Goal: Use online tool/utility: Utilize a website feature to perform a specific function

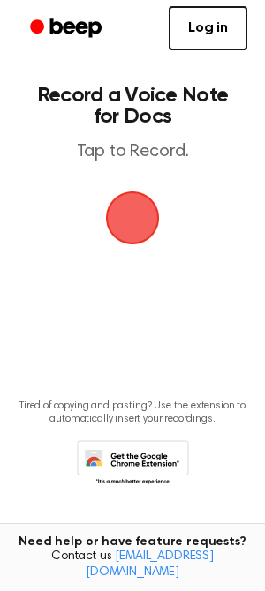
click at [114, 228] on span "button" at bounding box center [132, 217] width 49 height 49
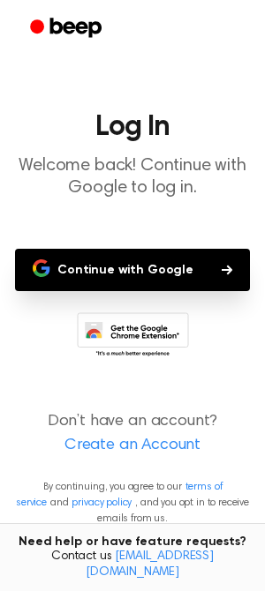
click at [103, 273] on button "Continue with Google" at bounding box center [132, 270] width 235 height 42
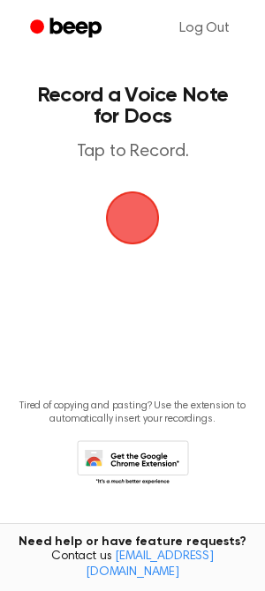
click at [130, 201] on span "button" at bounding box center [132, 217] width 49 height 49
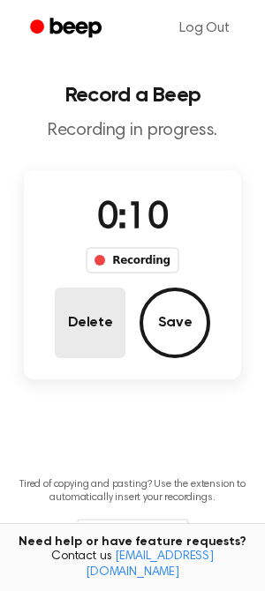
click at [115, 320] on button "Delete" at bounding box center [90, 323] width 71 height 71
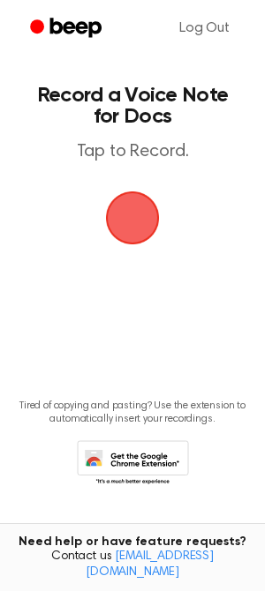
click at [131, 224] on span "button" at bounding box center [132, 217] width 49 height 49
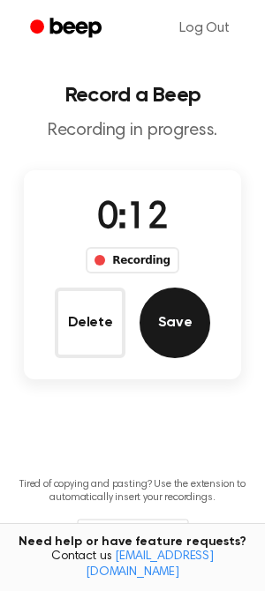
click at [166, 308] on button "Save" at bounding box center [174, 323] width 71 height 71
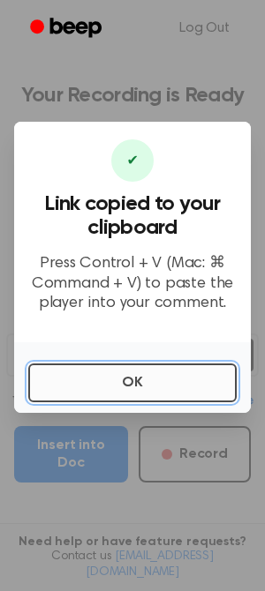
click at [126, 386] on button "OK" at bounding box center [132, 382] width 208 height 39
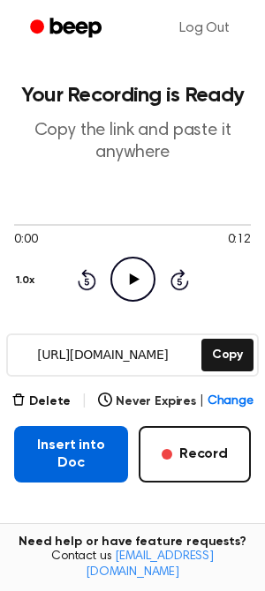
click at [105, 453] on button "Insert into Doc" at bounding box center [71, 454] width 114 height 56
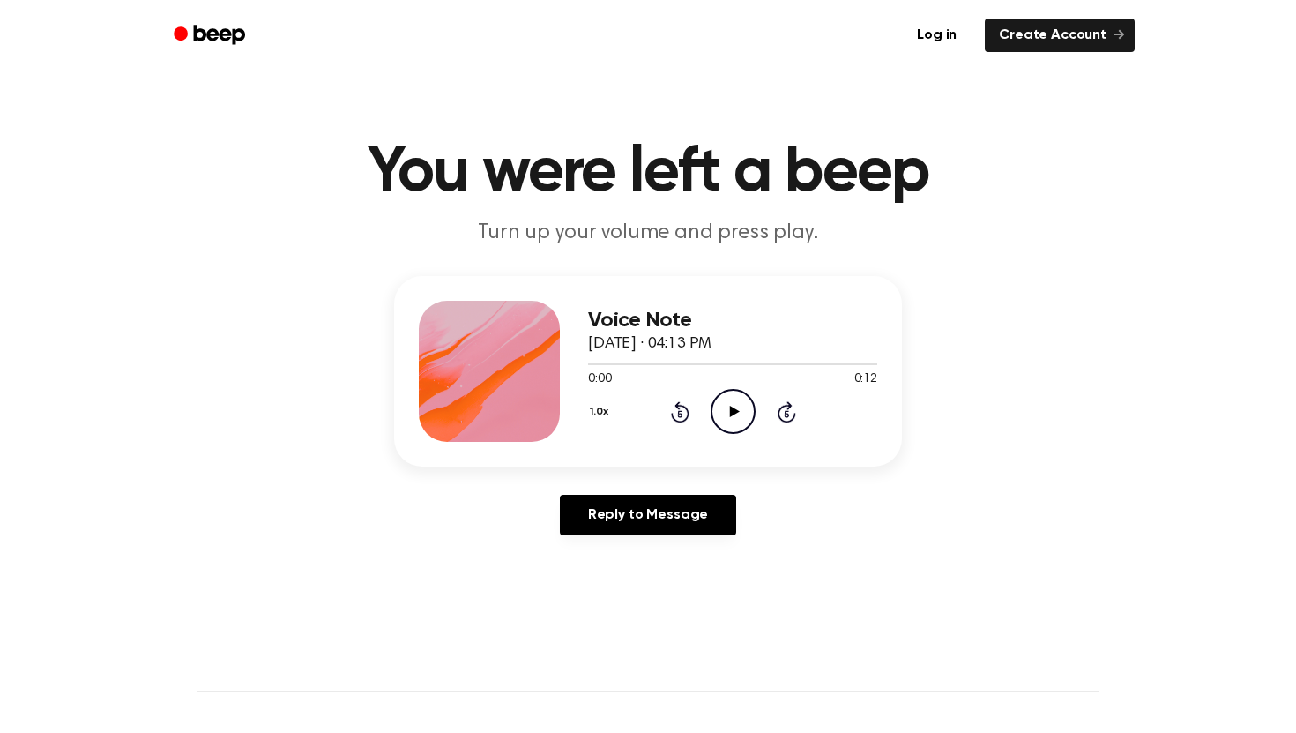
click at [717, 403] on icon "Play Audio" at bounding box center [733, 411] width 45 height 45
drag, startPoint x: 678, startPoint y: 362, endPoint x: 529, endPoint y: 369, distance: 149.2
click at [528, 368] on div "Voice Note September 7, 2025 · 04:13 PM 0:04 0:12 Your browser does not support…" at bounding box center [648, 371] width 508 height 191
click at [736, 411] on icon "Pause Audio" at bounding box center [733, 411] width 45 height 45
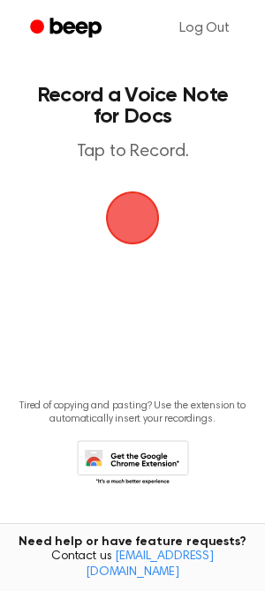
click at [134, 221] on span "button" at bounding box center [132, 217] width 49 height 49
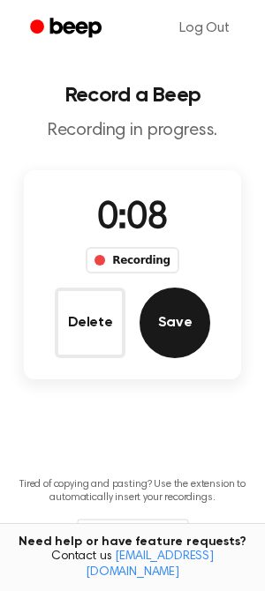
click at [177, 320] on button "Save" at bounding box center [174, 323] width 71 height 71
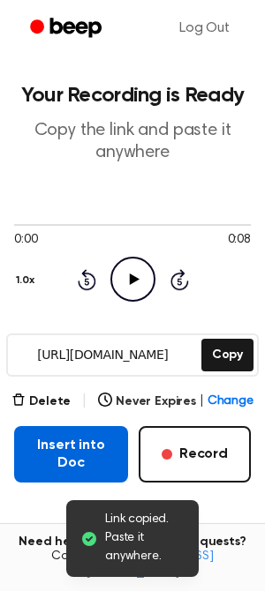
click at [71, 451] on button "Insert into Doc" at bounding box center [71, 454] width 114 height 56
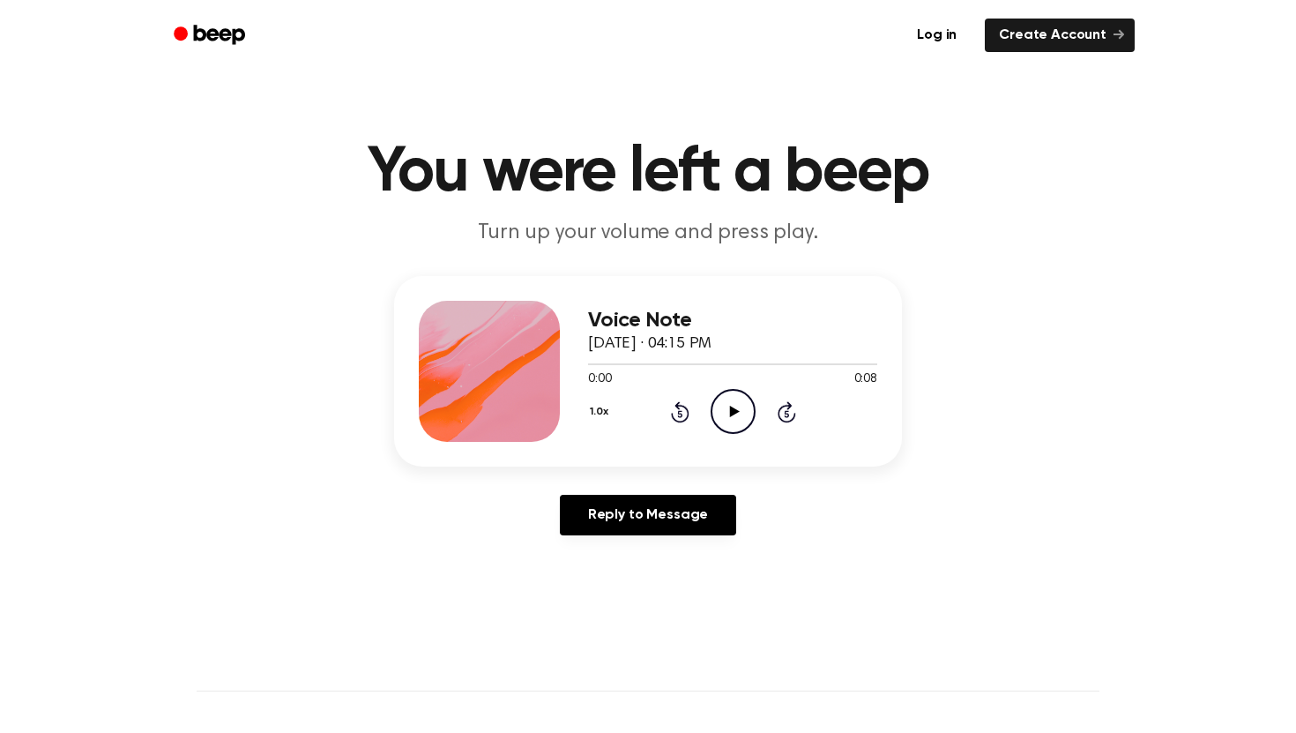
click at [718, 415] on icon "Play Audio" at bounding box center [733, 411] width 45 height 45
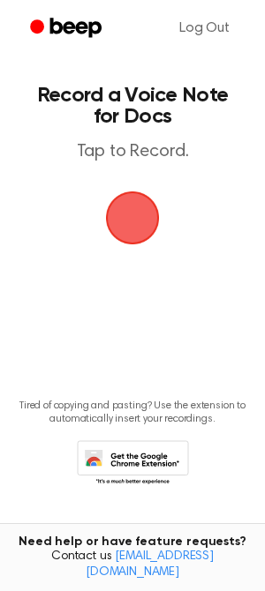
click at [129, 227] on span "button" at bounding box center [132, 218] width 57 height 57
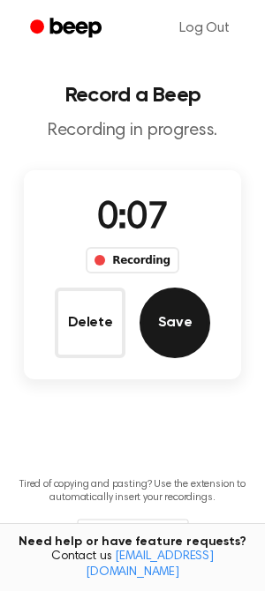
click at [164, 316] on button "Save" at bounding box center [174, 323] width 71 height 71
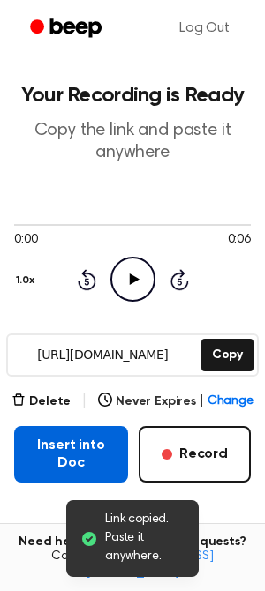
click at [95, 453] on button "Insert into Doc" at bounding box center [71, 454] width 114 height 56
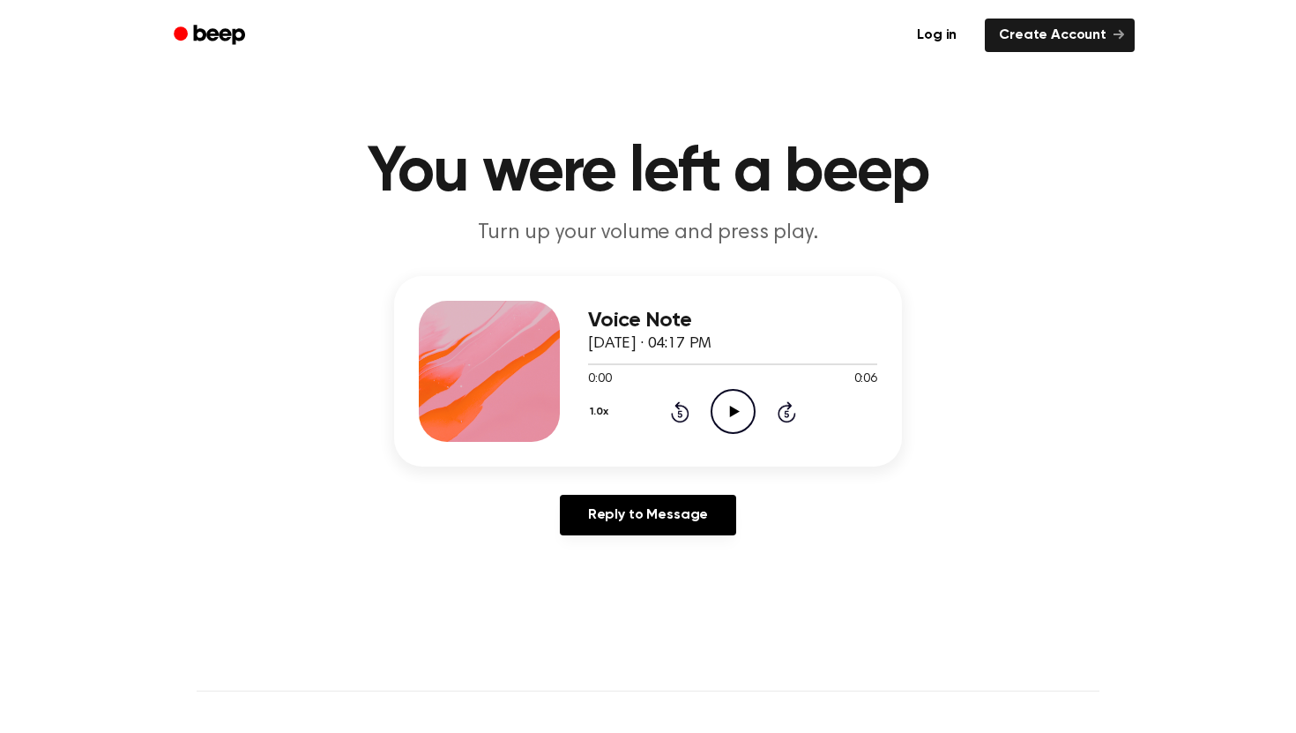
click at [718, 402] on icon "Play Audio" at bounding box center [733, 411] width 45 height 45
click at [719, 403] on icon "Pause Audio" at bounding box center [733, 411] width 45 height 45
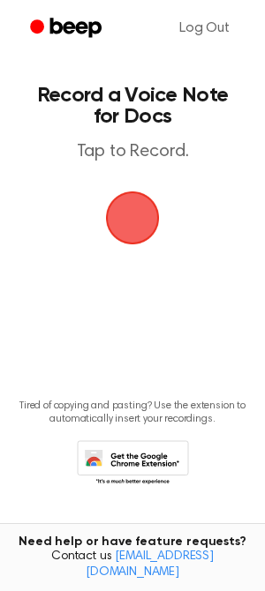
click at [141, 213] on span "button" at bounding box center [133, 218] width 54 height 54
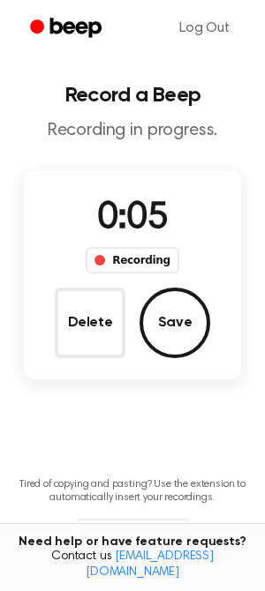
click at [175, 311] on button "Save" at bounding box center [174, 323] width 71 height 71
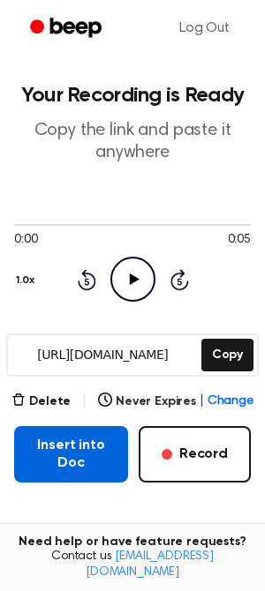
click at [91, 442] on button "Insert into Doc" at bounding box center [71, 454] width 114 height 56
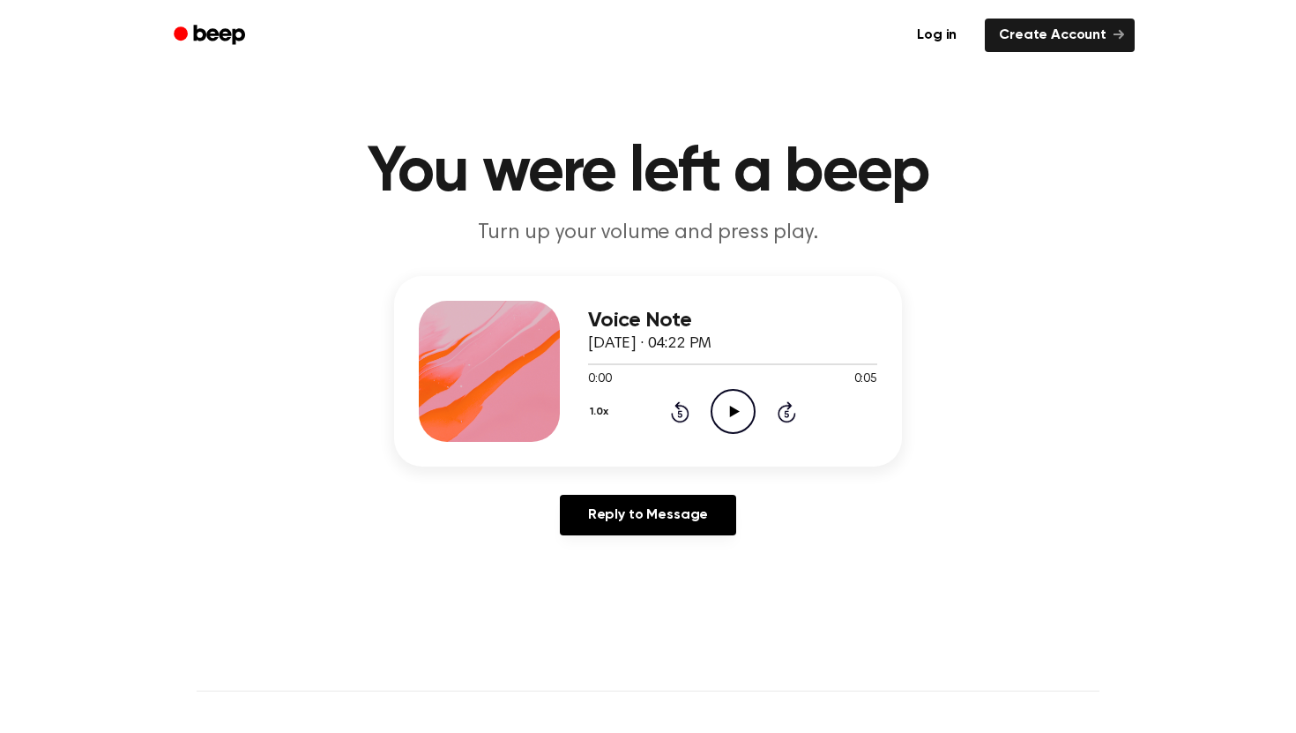
click at [720, 408] on icon "Play Audio" at bounding box center [733, 411] width 45 height 45
click at [720, 408] on icon "Pause Audio" at bounding box center [733, 411] width 45 height 45
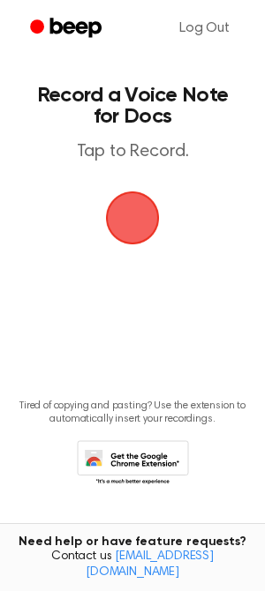
click at [131, 228] on span "button" at bounding box center [131, 217] width 87 height 87
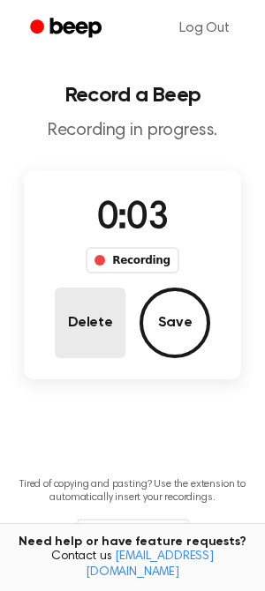
click at [107, 315] on button "Delete" at bounding box center [90, 323] width 71 height 71
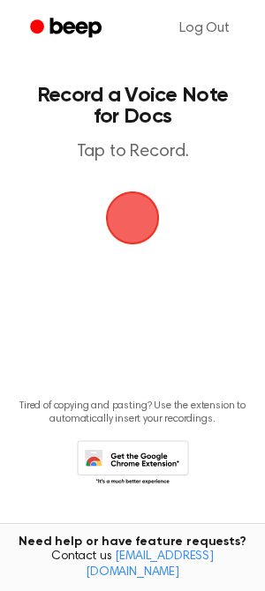
click at [138, 222] on span "button" at bounding box center [132, 217] width 99 height 99
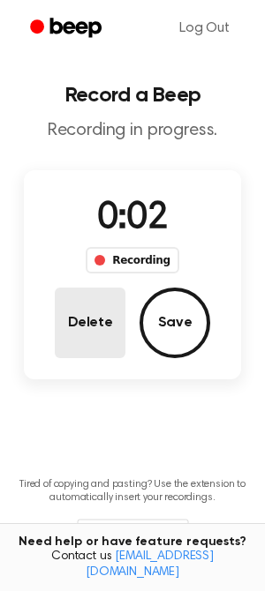
click at [87, 325] on button "Delete" at bounding box center [90, 323] width 71 height 71
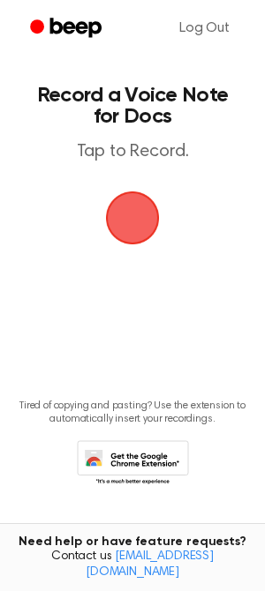
click at [137, 226] on span "button" at bounding box center [131, 217] width 91 height 91
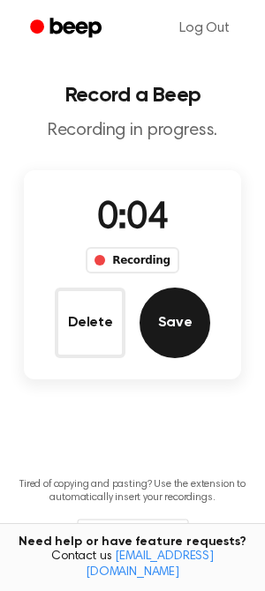
click at [170, 313] on button "Save" at bounding box center [174, 323] width 71 height 71
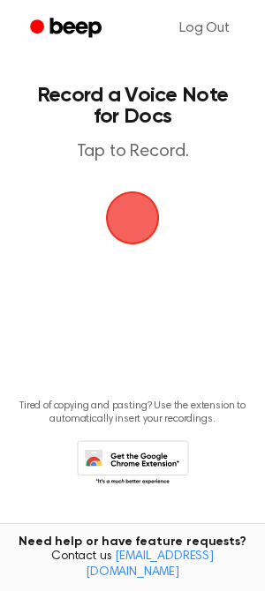
click at [131, 211] on span "button" at bounding box center [132, 217] width 49 height 49
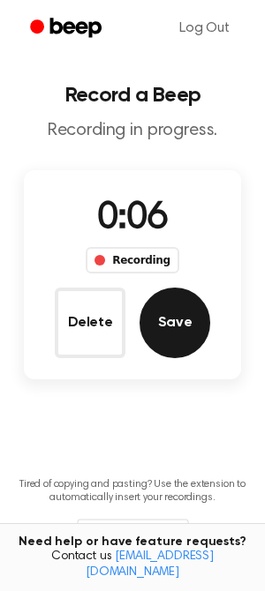
click at [173, 325] on button "Save" at bounding box center [174, 323] width 71 height 71
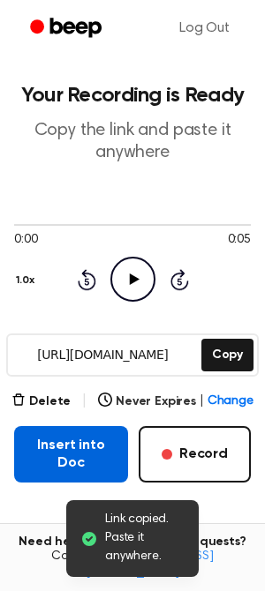
click at [80, 455] on button "Insert into Doc" at bounding box center [71, 454] width 114 height 56
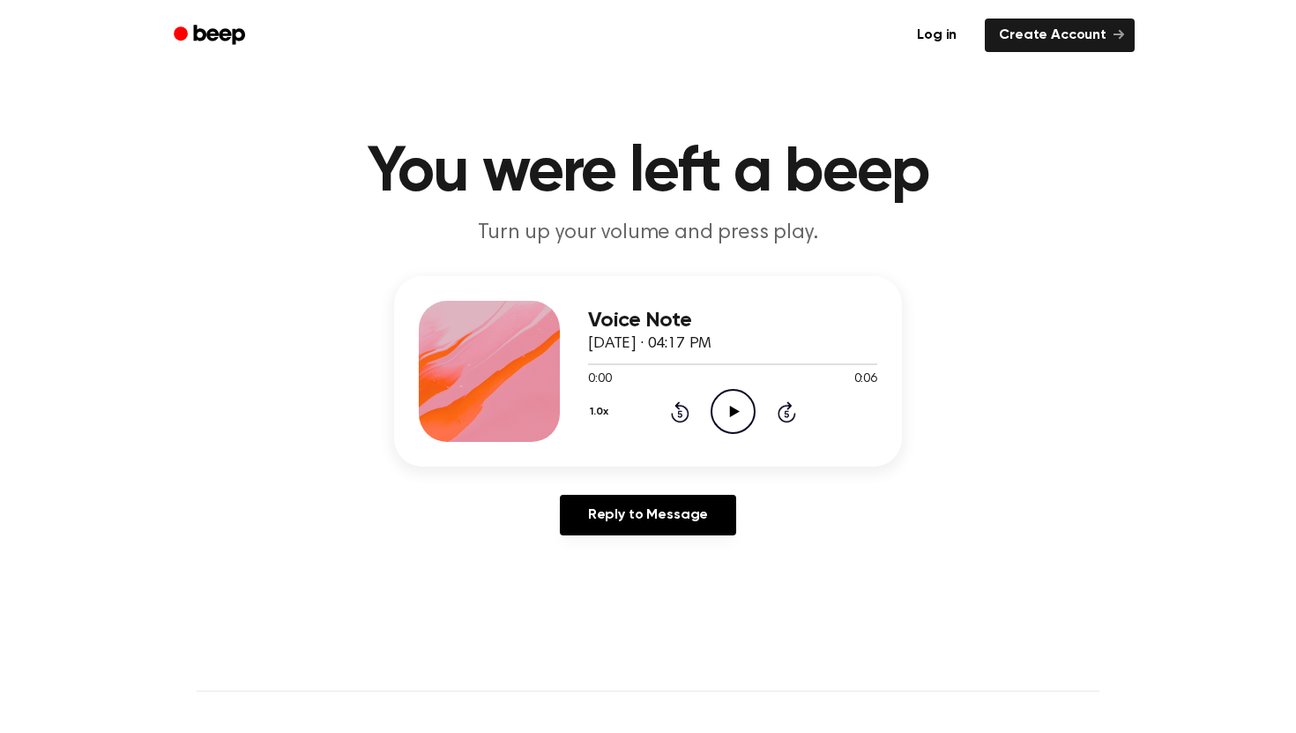
click at [735, 413] on icon at bounding box center [734, 411] width 10 height 11
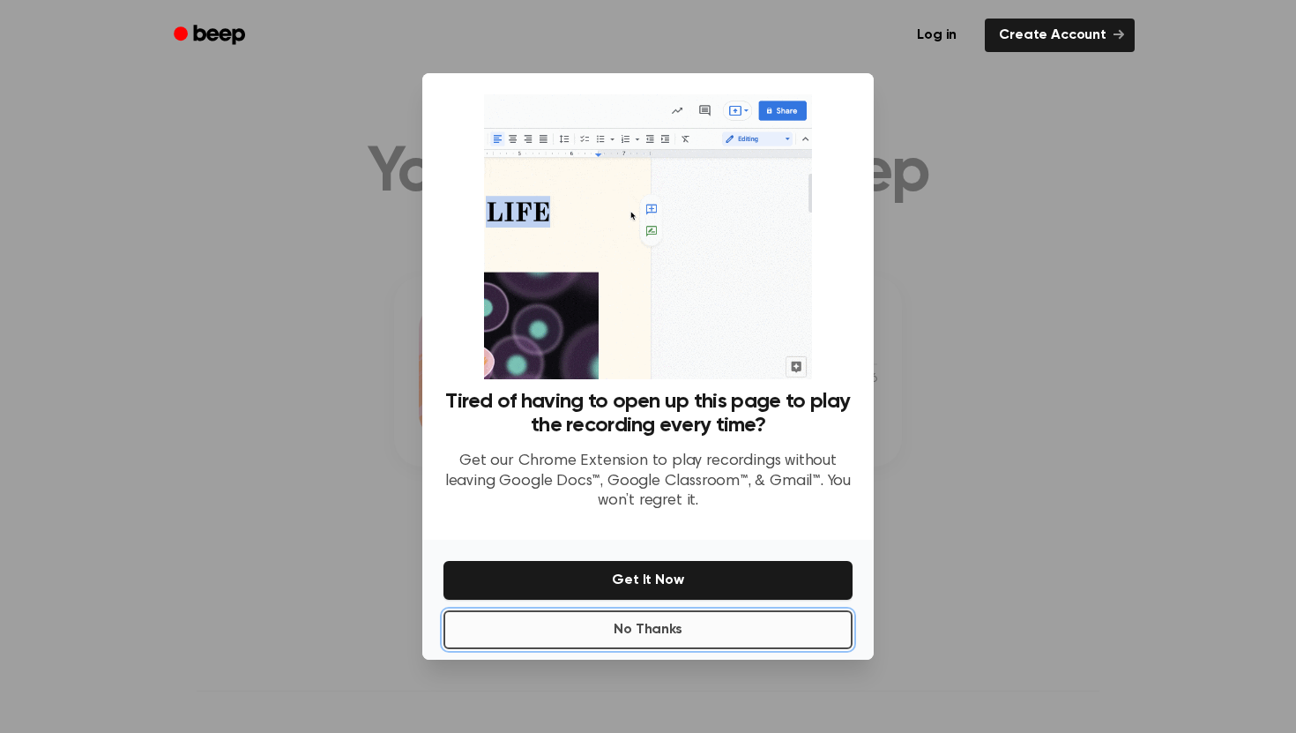
click at [675, 624] on button "No Thanks" at bounding box center [648, 629] width 409 height 39
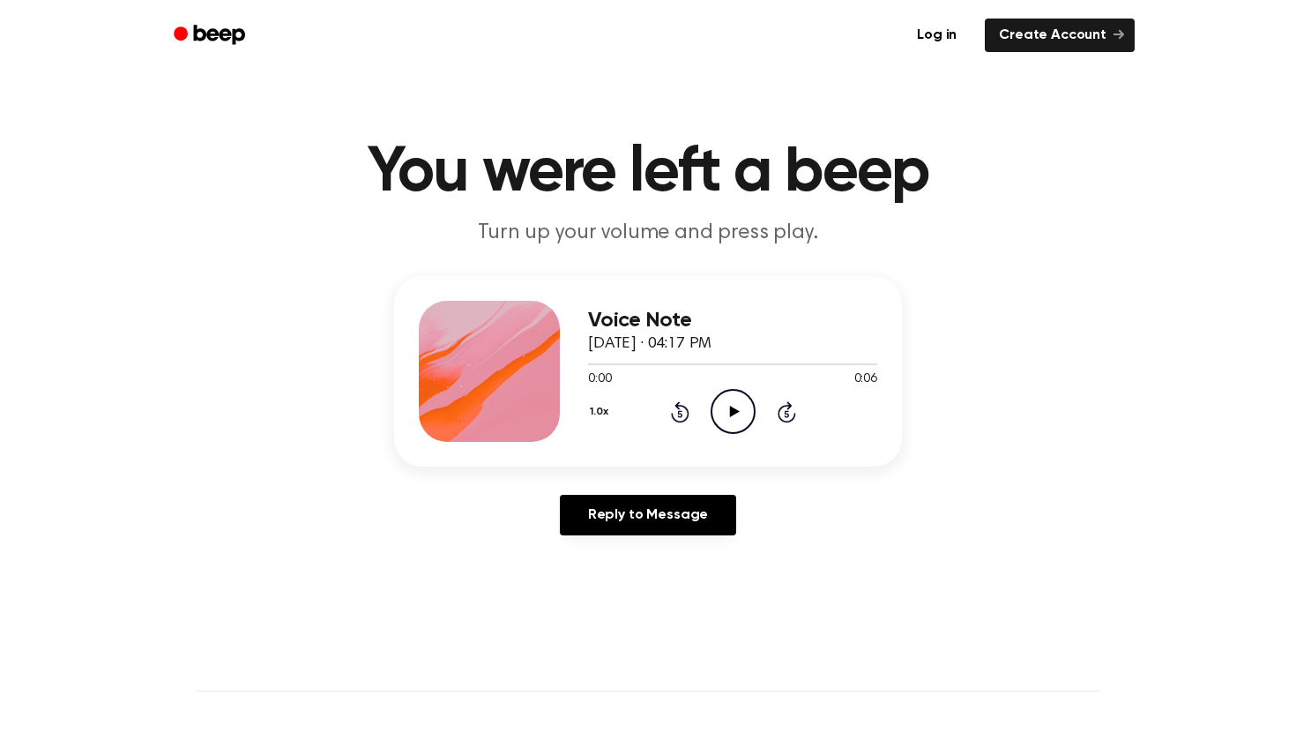
click at [740, 400] on icon "Play Audio" at bounding box center [733, 411] width 45 height 45
click at [735, 406] on icon at bounding box center [733, 411] width 8 height 11
click at [718, 423] on icon "Play Audio" at bounding box center [733, 411] width 45 height 45
click at [723, 406] on icon "Play Audio" at bounding box center [733, 411] width 45 height 45
click at [728, 407] on icon "Play Audio" at bounding box center [733, 411] width 45 height 45
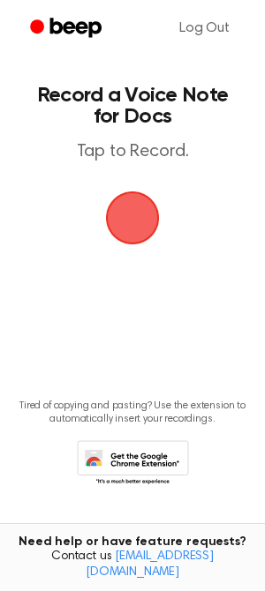
click at [110, 202] on span "button" at bounding box center [132, 218] width 74 height 74
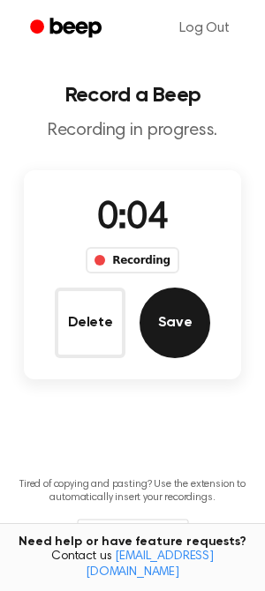
click at [159, 335] on button "Save" at bounding box center [174, 323] width 71 height 71
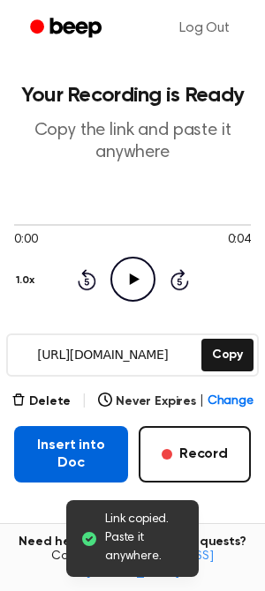
click at [88, 439] on button "Insert into Doc" at bounding box center [71, 454] width 114 height 56
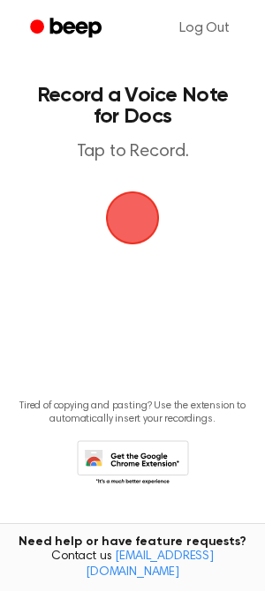
click at [112, 204] on span "button" at bounding box center [132, 218] width 57 height 57
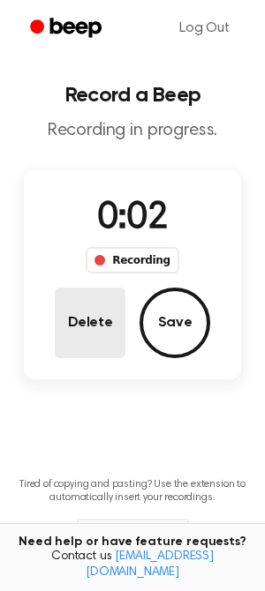
click at [105, 305] on button "Delete" at bounding box center [90, 323] width 71 height 71
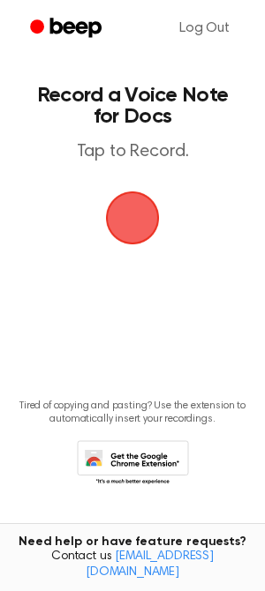
click at [133, 217] on span "button" at bounding box center [132, 218] width 74 height 74
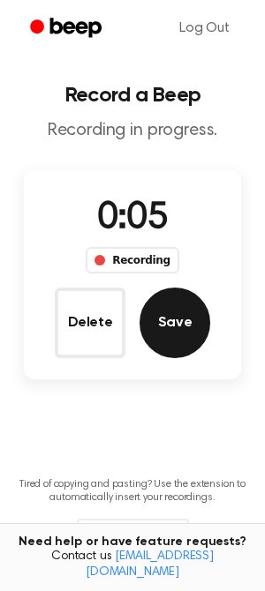
click at [168, 310] on button "Save" at bounding box center [174, 323] width 71 height 71
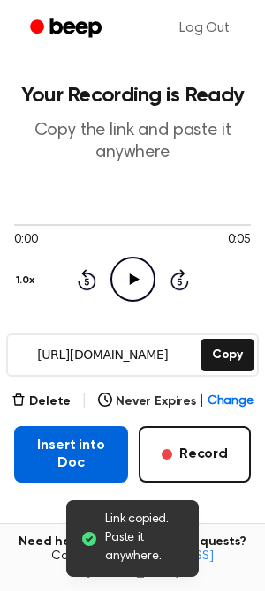
click at [77, 450] on button "Insert into Doc" at bounding box center [71, 454] width 114 height 56
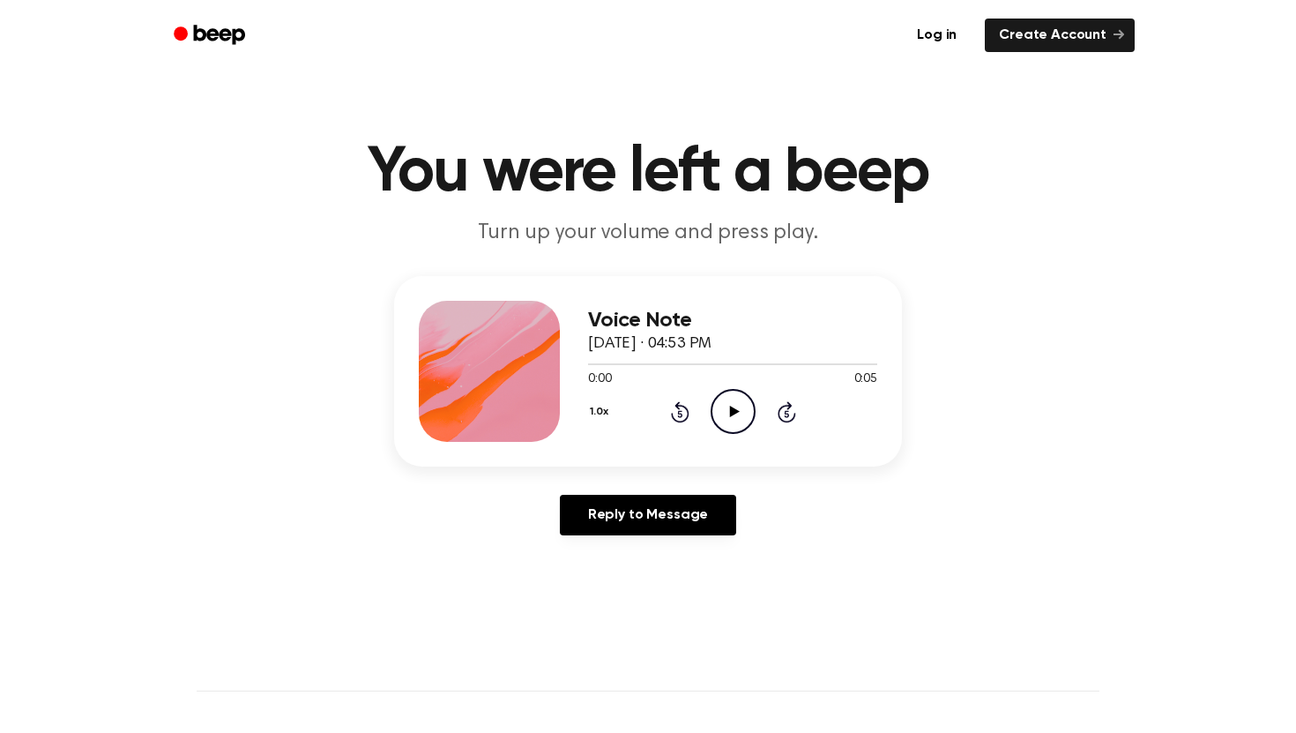
click at [736, 411] on icon at bounding box center [734, 411] width 10 height 11
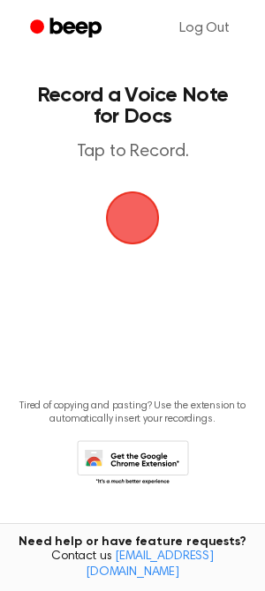
click at [124, 208] on span "button" at bounding box center [133, 218] width 54 height 54
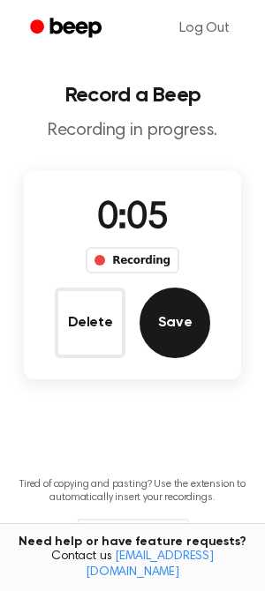
click at [174, 307] on button "Save" at bounding box center [174, 323] width 71 height 71
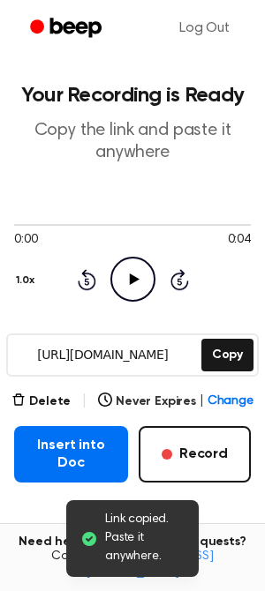
click at [130, 290] on icon "Play Audio" at bounding box center [132, 279] width 45 height 45
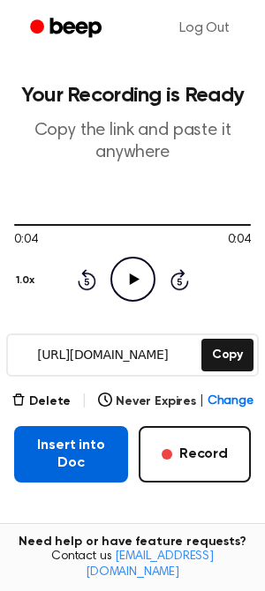
click at [74, 446] on button "Insert into Doc" at bounding box center [71, 454] width 114 height 56
